Goal: Task Accomplishment & Management: Use online tool/utility

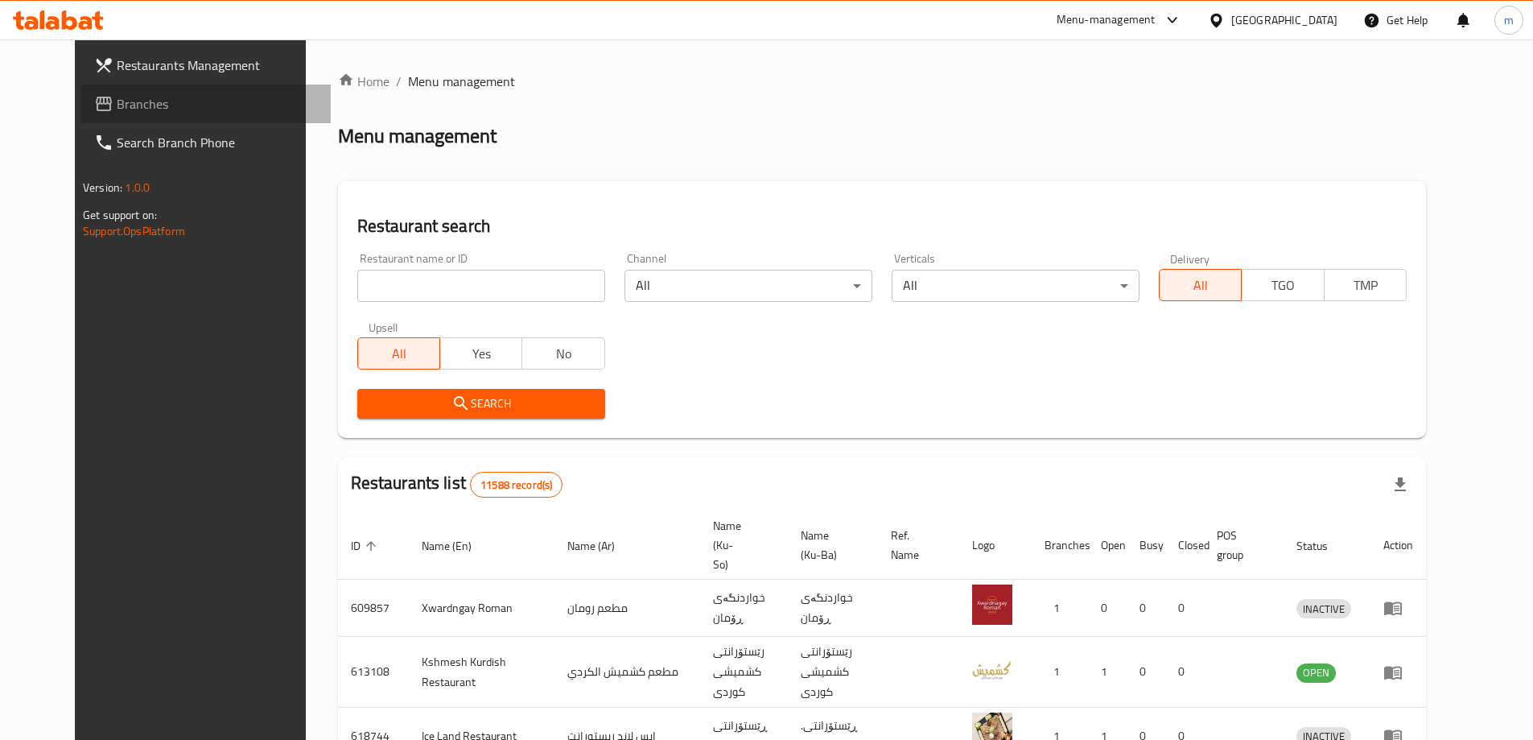
click at [117, 102] on span "Branches" at bounding box center [217, 103] width 201 height 19
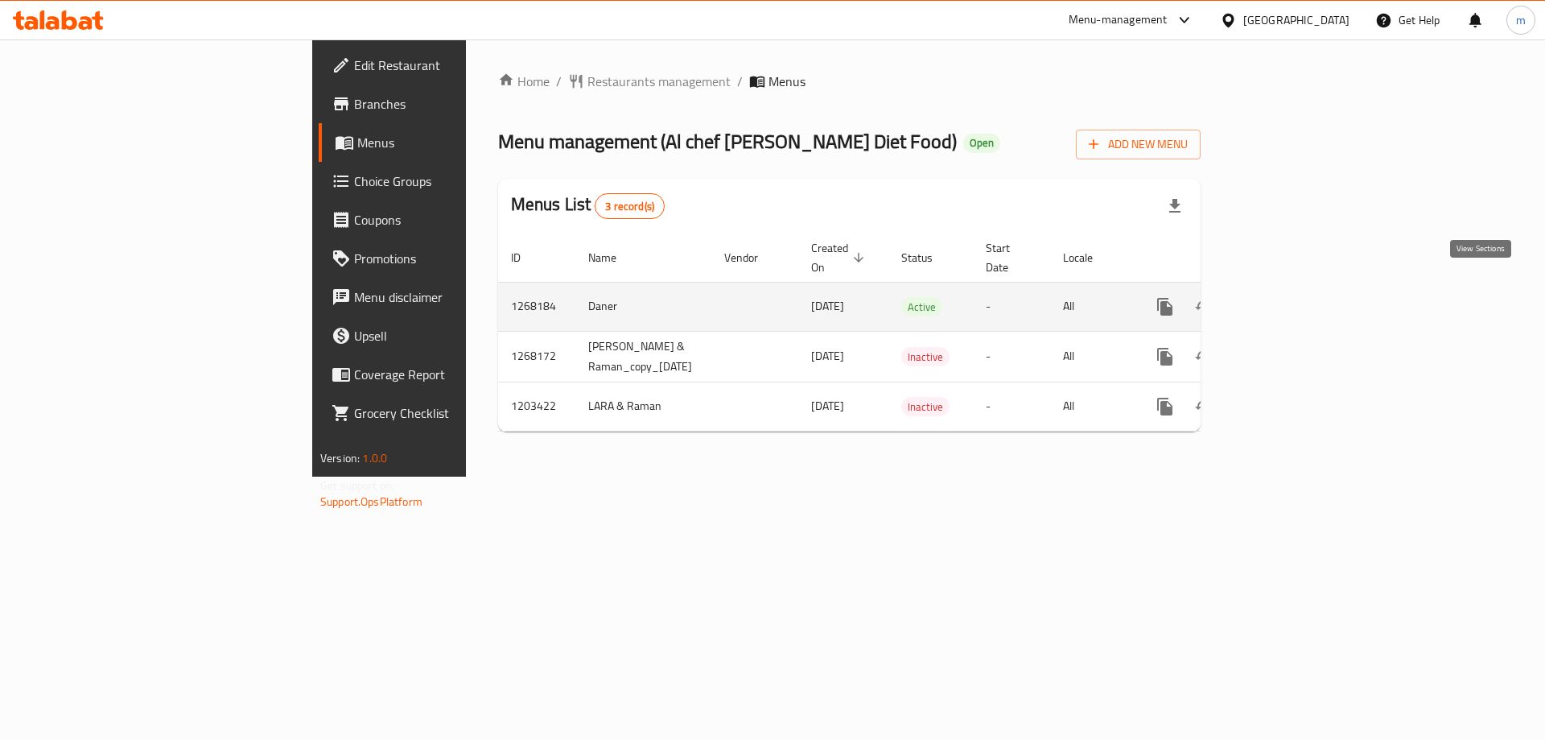
click at [1301, 290] on link "enhanced table" at bounding box center [1281, 306] width 39 height 39
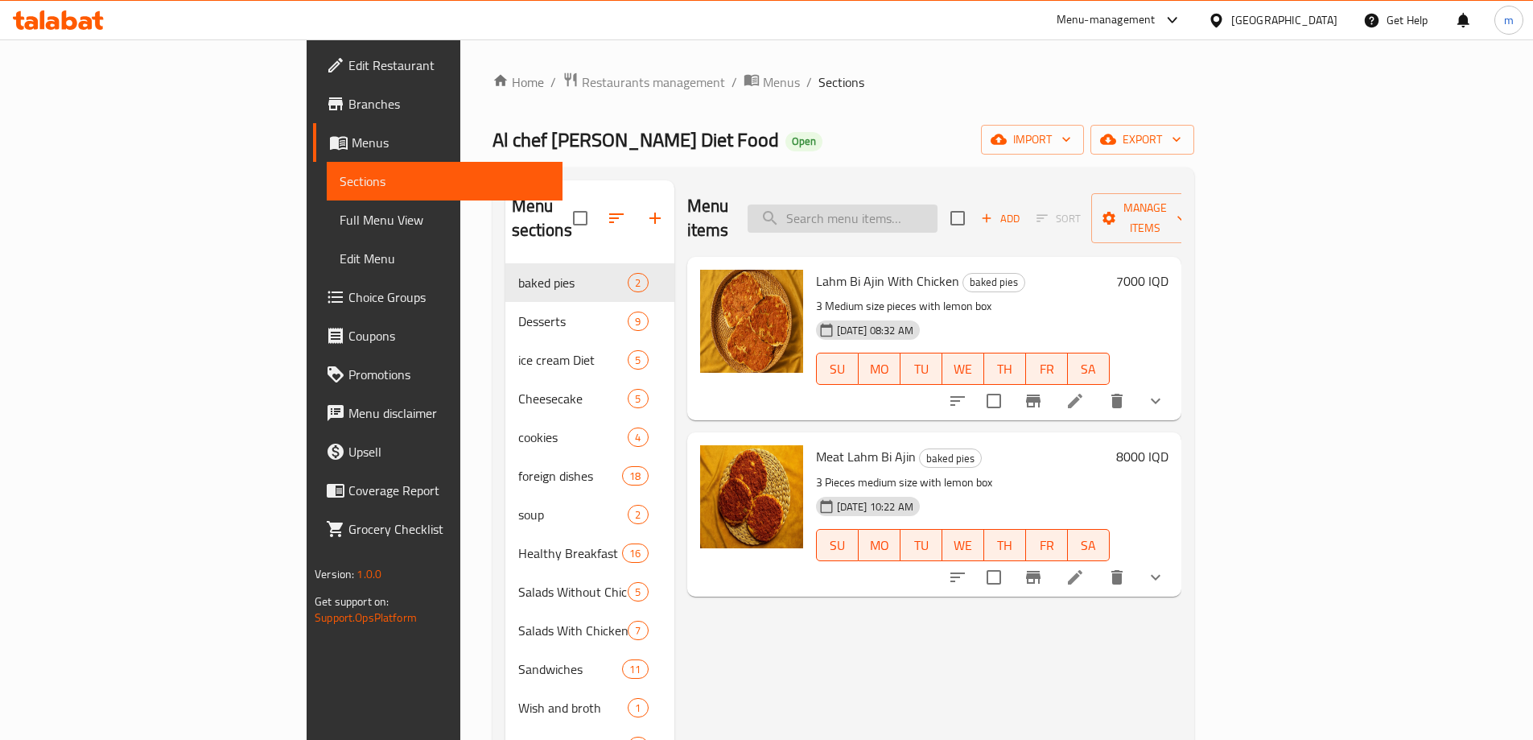
click at [938, 205] on input "search" at bounding box center [843, 218] width 190 height 28
paste input "Orange Natural Juice"
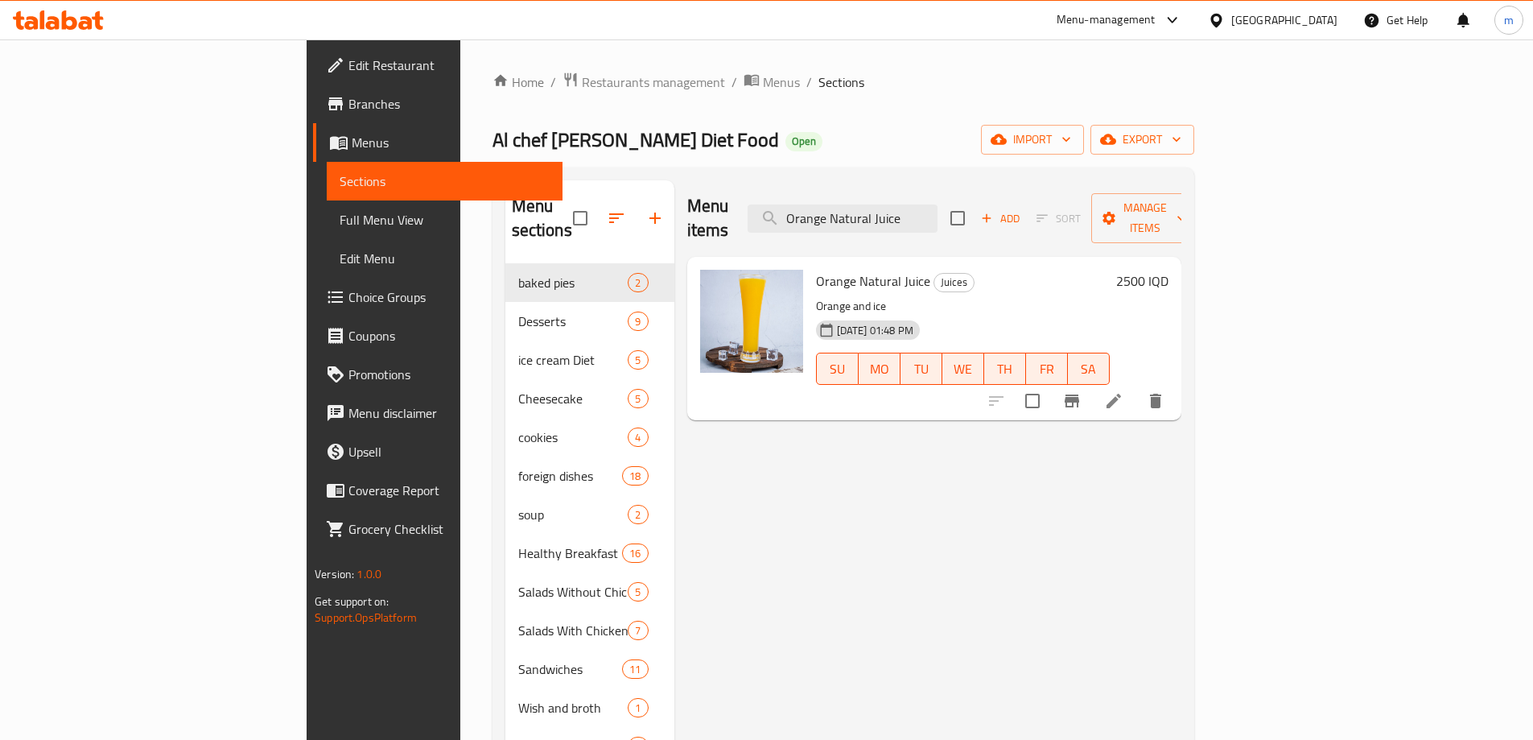
type input "Orange Natural Juice"
click at [340, 218] on span "Full Menu View" at bounding box center [445, 219] width 210 height 19
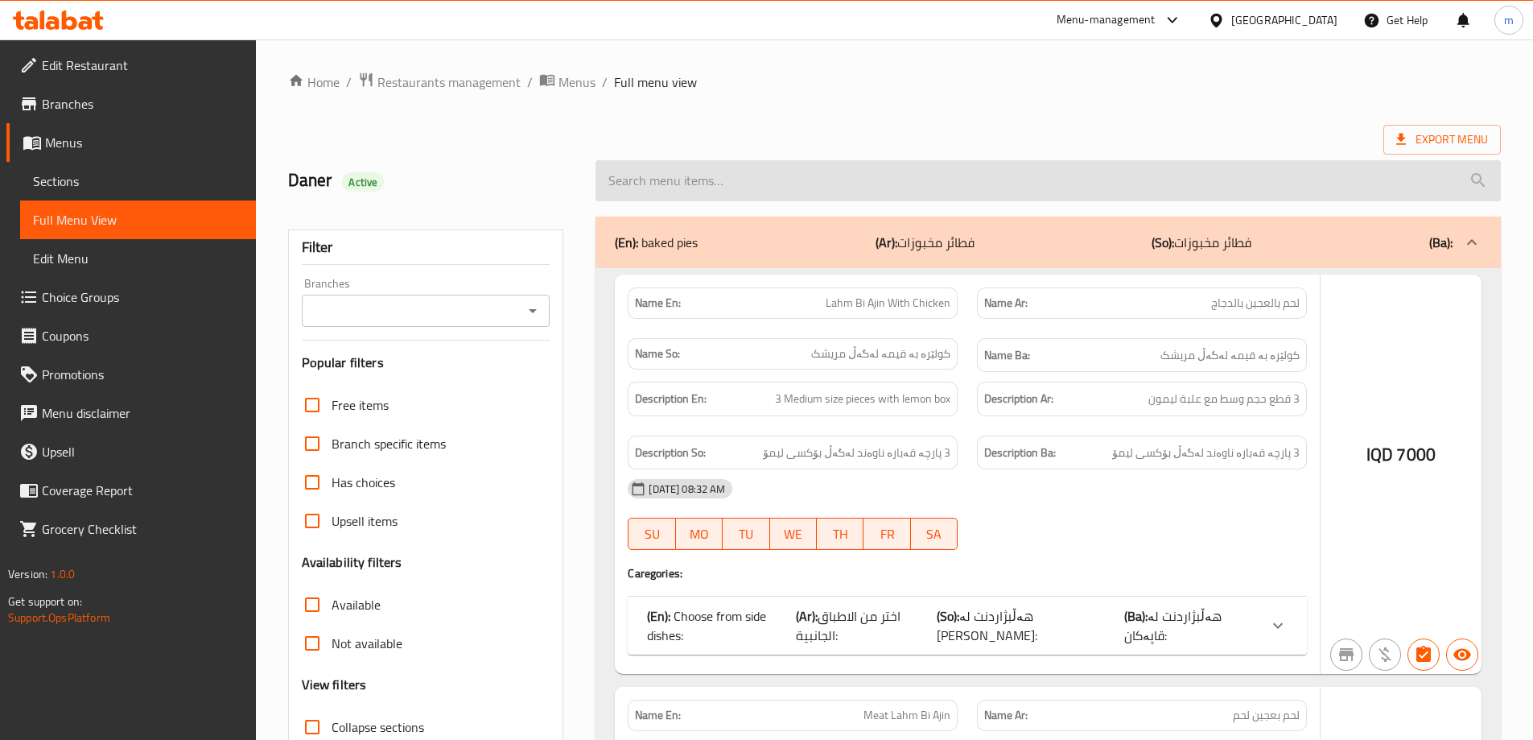
click at [797, 169] on input "search" at bounding box center [1048, 180] width 905 height 41
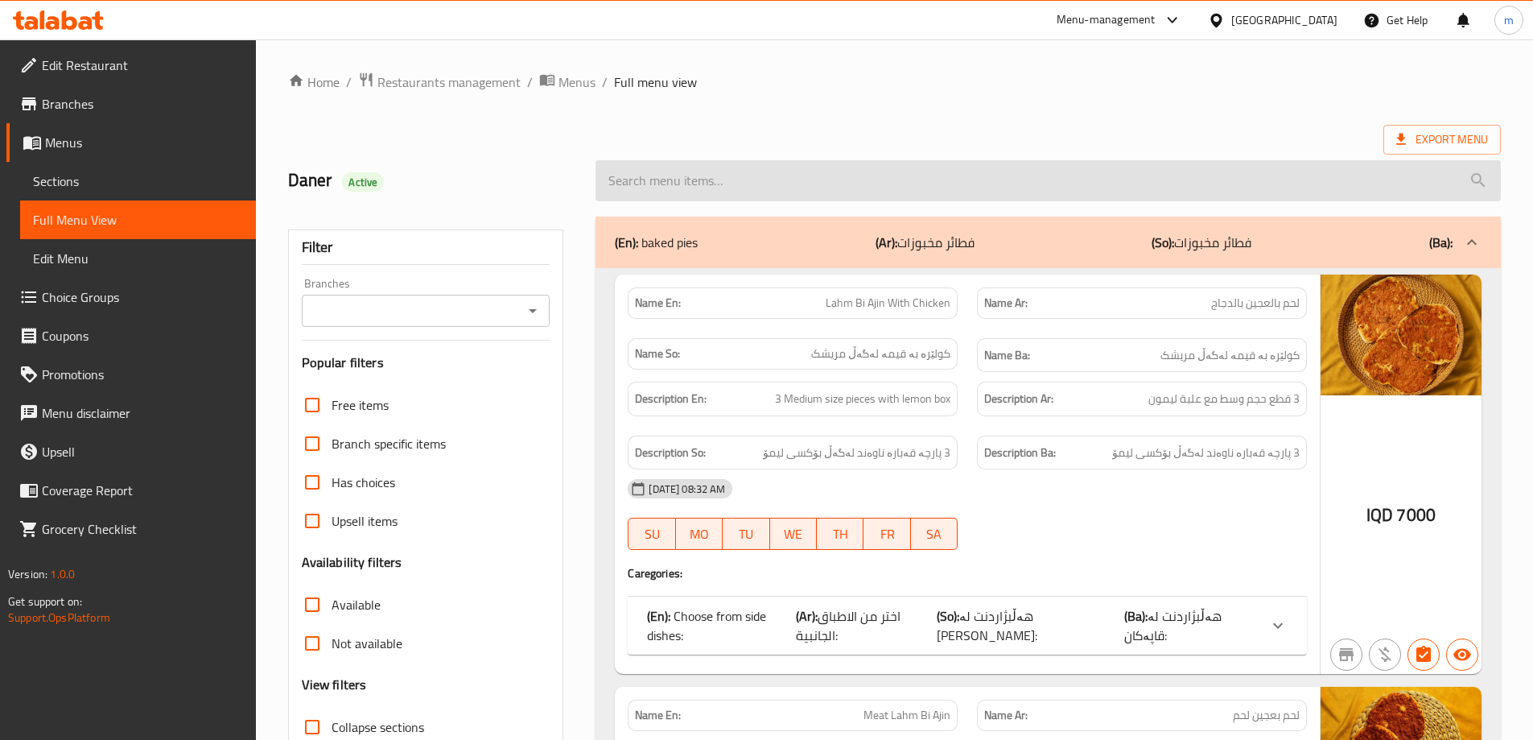
paste input "Orange Natural Juice"
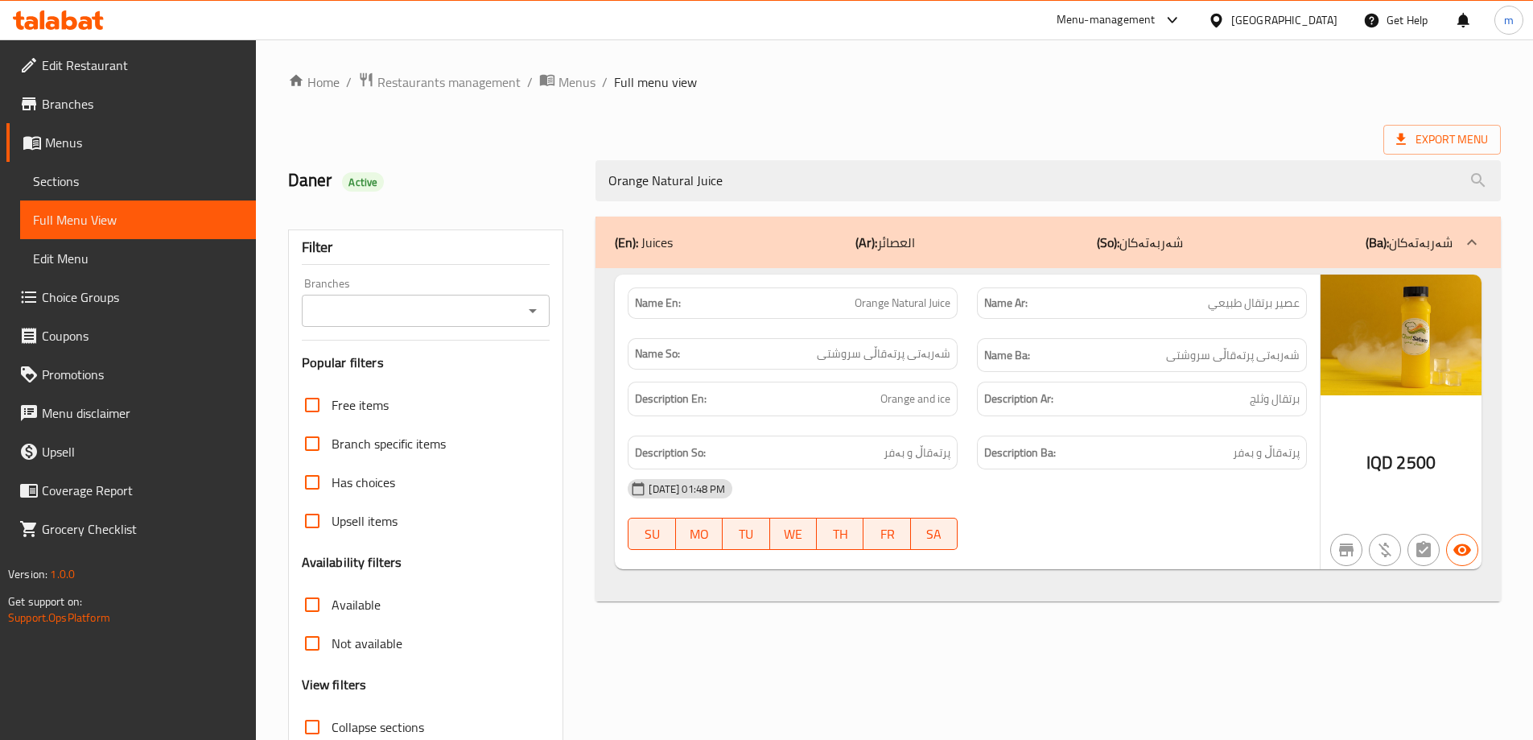
click at [530, 317] on icon "Open" at bounding box center [532, 310] width 19 height 19
type input "Orange Natural Juice"
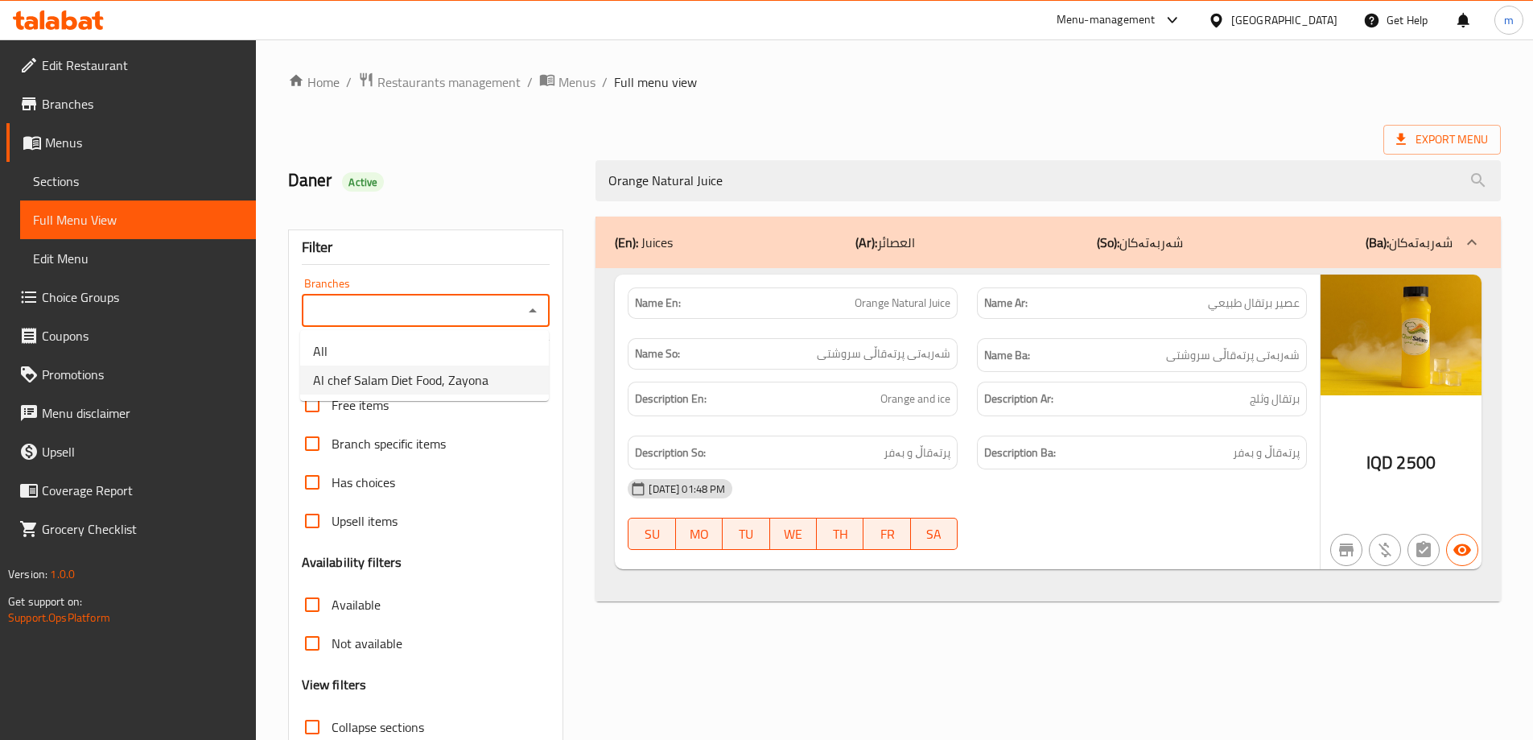
click at [401, 378] on span "Al chef Salam Diet Food, Zayona" at bounding box center [400, 379] width 175 height 19
type input "Al chef Salam Diet Food, Zayona"
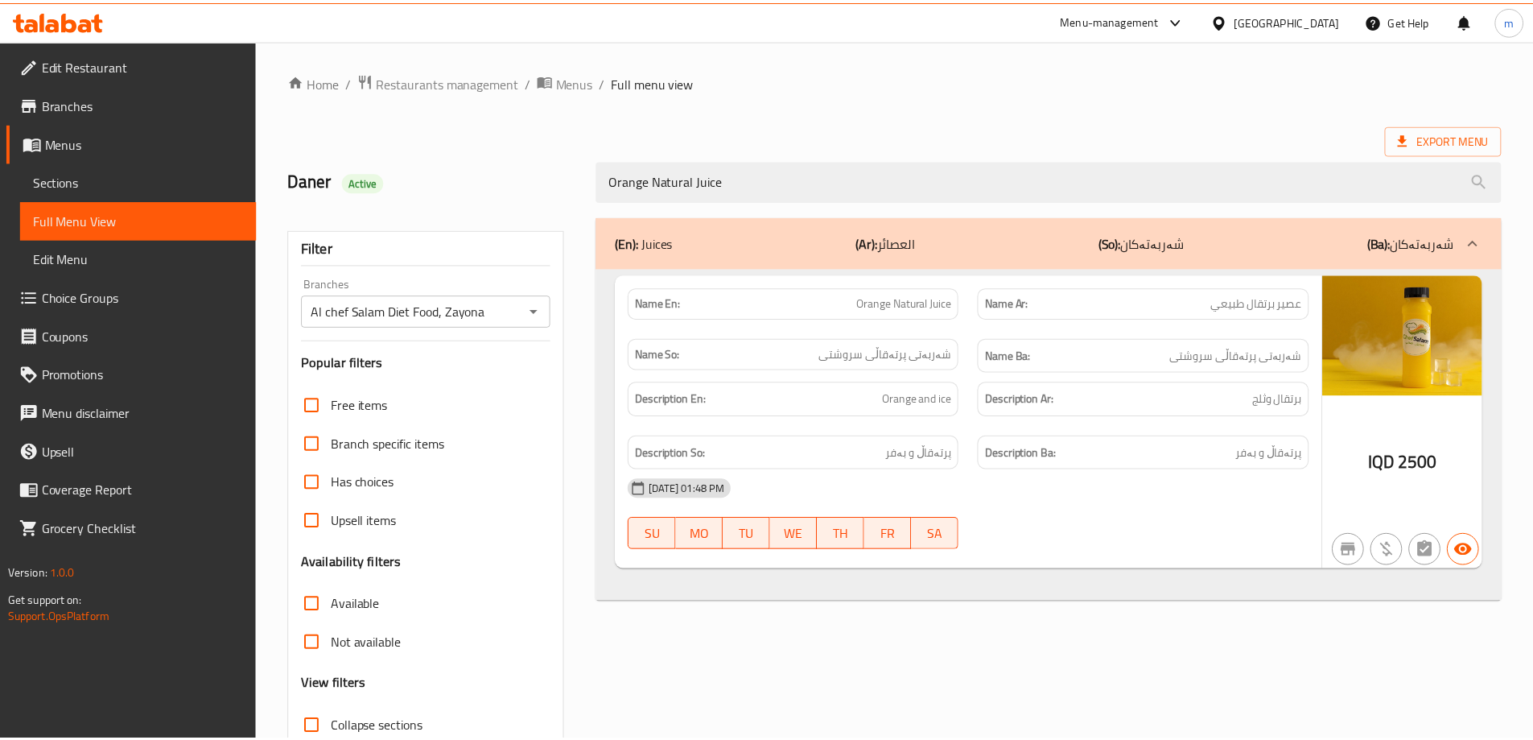
scroll to position [117, 0]
